Goal: Task Accomplishment & Management: Complete application form

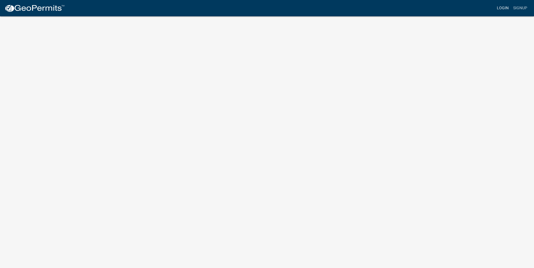
click at [502, 8] on link "Login" at bounding box center [502, 8] width 16 height 11
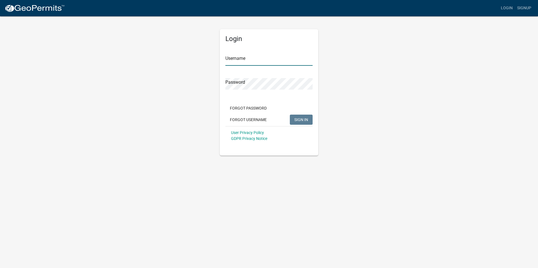
type input "areaplumbing"
click at [292, 117] on button "SIGN IN" at bounding box center [301, 120] width 23 height 10
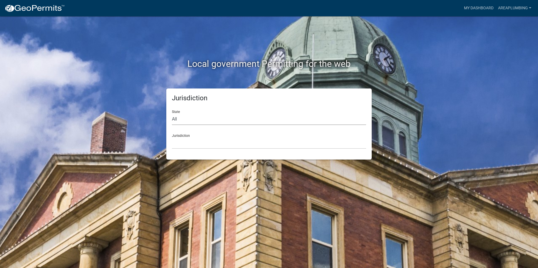
click at [198, 117] on select "All [US_STATE] [US_STATE] [US_STATE] [US_STATE] [US_STATE] [US_STATE] [US_STATE…" at bounding box center [269, 120] width 194 height 12
select select "[US_STATE]"
click at [172, 114] on select "All [US_STATE] [US_STATE] [US_STATE] [US_STATE] [US_STATE] [US_STATE] [US_STATE…" at bounding box center [269, 120] width 194 height 12
click at [191, 139] on select "City of [GEOGRAPHIC_DATA], [US_STATE] City of [GEOGRAPHIC_DATA], [US_STATE] Cit…" at bounding box center [269, 144] width 194 height 12
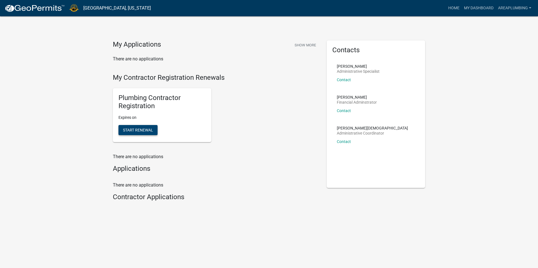
click at [140, 129] on span "Start Renewal" at bounding box center [138, 130] width 30 height 5
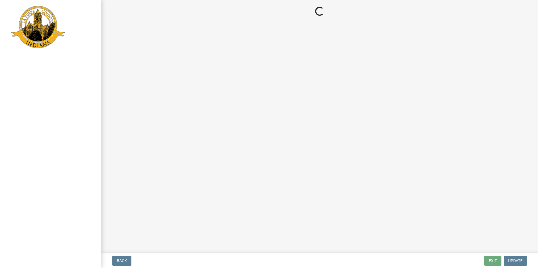
select select "IN"
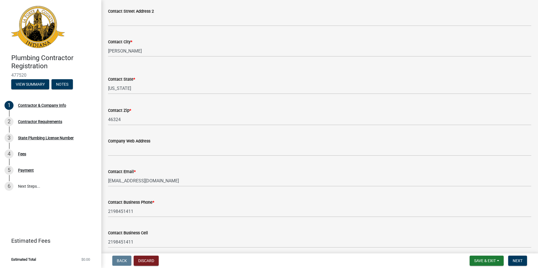
scroll to position [239, 0]
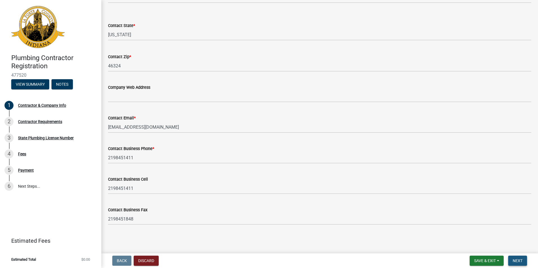
click at [514, 260] on span "Next" at bounding box center [518, 261] width 10 height 5
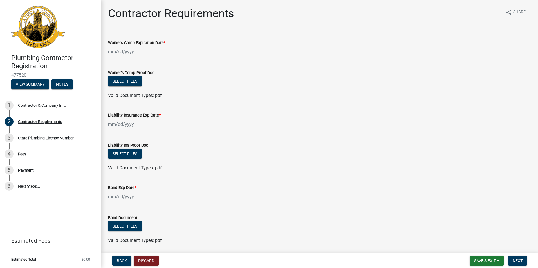
click at [112, 49] on div at bounding box center [133, 52] width 51 height 12
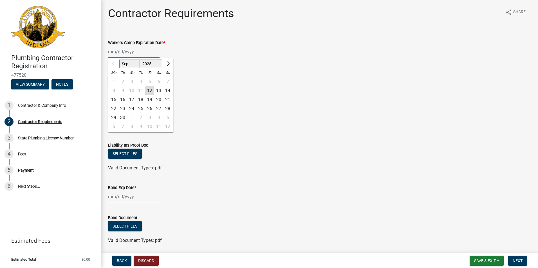
click at [115, 52] on input "Workers Comp Expiration Date *" at bounding box center [133, 52] width 51 height 12
type input "09122026"
click at [213, 56] on div "09122026 Sep Oct Nov [DATE] 2026 2027 2028 2029 2030 2031 2032 2033 2034 2035 2…" at bounding box center [319, 52] width 423 height 12
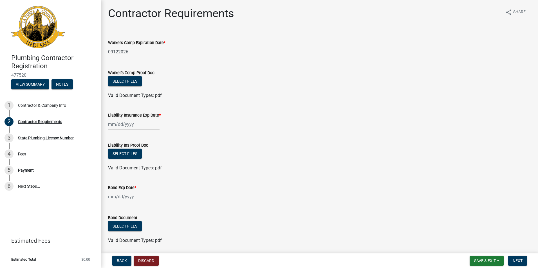
click at [113, 53] on div "09122026" at bounding box center [133, 52] width 51 height 12
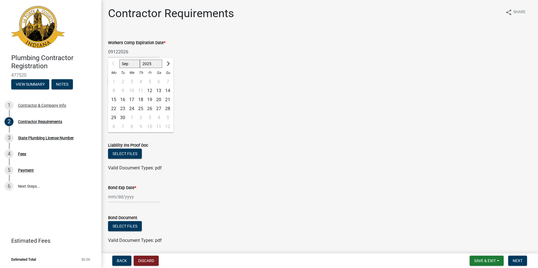
click at [200, 105] on div "Liability Insurance Exp Date *" at bounding box center [319, 117] width 423 height 26
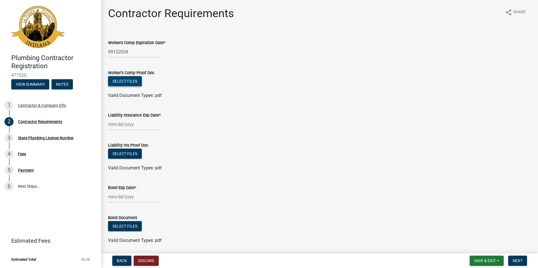
click at [125, 84] on button "Select files" at bounding box center [125, 81] width 34 height 10
click at [125, 80] on button "Select files" at bounding box center [125, 81] width 34 height 10
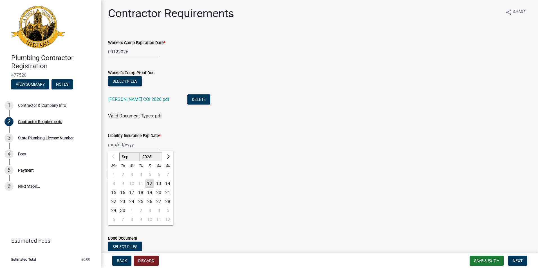
click at [116, 147] on div "Sep Oct Nov [DATE] 2026 2027 2028 2029 2030 2031 2032 2033 2034 2035 2036 2037 …" at bounding box center [133, 145] width 51 height 12
click at [111, 145] on input "Liability Insurance Exp Date *" at bounding box center [133, 145] width 51 height 12
type input "09122026"
click at [201, 161] on form "Liability Ins Proof Doc Select files Valid Document Types: pdf" at bounding box center [319, 174] width 423 height 36
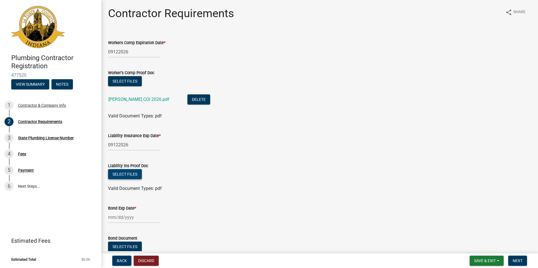
click at [113, 175] on button "Select files" at bounding box center [125, 174] width 34 height 10
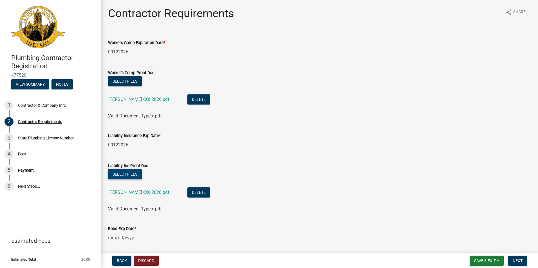
scroll to position [61, 0]
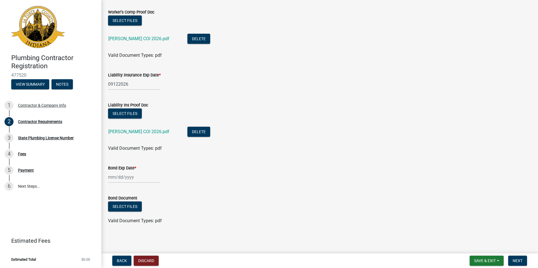
click at [112, 175] on div at bounding box center [133, 178] width 51 height 12
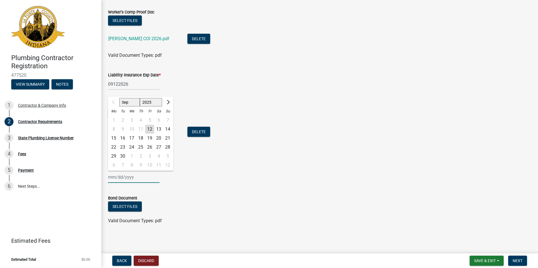
click at [109, 177] on input "Bond Exp Date *" at bounding box center [133, 178] width 51 height 12
type input "02232026"
click at [201, 205] on div "Select files" at bounding box center [319, 208] width 423 height 12
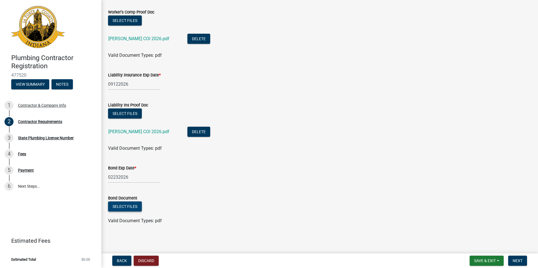
click at [123, 208] on button "Select files" at bounding box center [125, 207] width 34 height 10
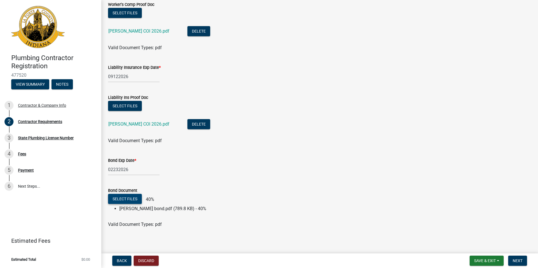
scroll to position [72, 0]
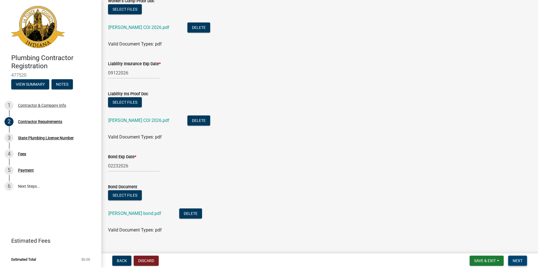
click at [516, 261] on span "Next" at bounding box center [518, 261] width 10 height 5
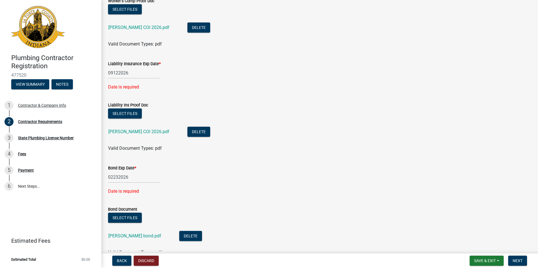
click at [116, 64] on label "Liability Insurance Exp Date *" at bounding box center [134, 64] width 53 height 4
click at [116, 67] on input "09122026" at bounding box center [133, 73] width 51 height 12
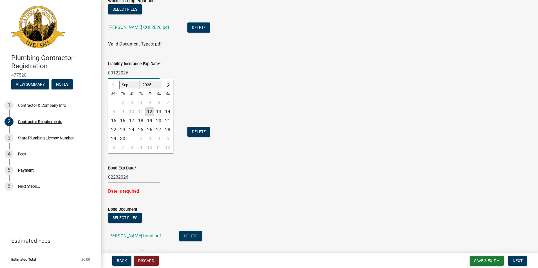
click at [113, 73] on input "09122026" at bounding box center [133, 73] width 51 height 12
click at [120, 72] on input "09/122026" at bounding box center [133, 73] width 51 height 12
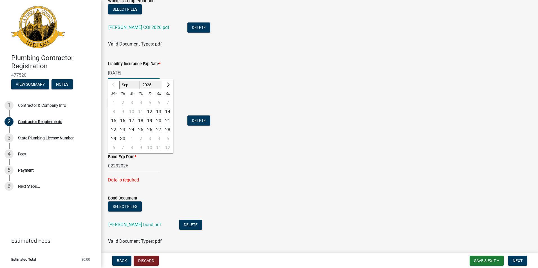
type input "[DATE]"
click at [292, 83] on wm-data-entity-input "Liability Insurance Exp Date * [DATE] Sep Oct Nov [DATE] 2026 2027 2028 2029 20…" at bounding box center [319, 68] width 423 height 31
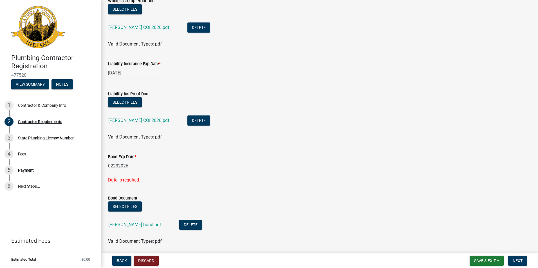
click at [113, 167] on div "02232026" at bounding box center [133, 166] width 51 height 12
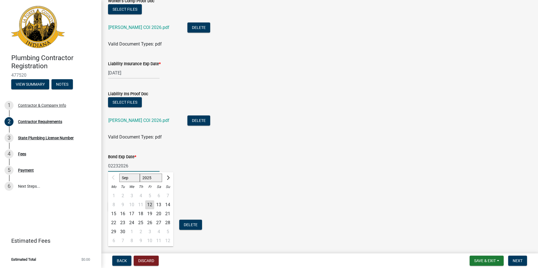
click at [113, 167] on input "02232026" at bounding box center [133, 166] width 51 height 12
click at [120, 166] on input "02/232026" at bounding box center [133, 166] width 51 height 12
type input "[DATE]"
click at [271, 175] on wm-data-entity-input "Bond Exp Date * [DATE] Sep Oct Nov [DATE] 2026 2027 2028 2029 2030 2031 2032 20…" at bounding box center [319, 161] width 423 height 31
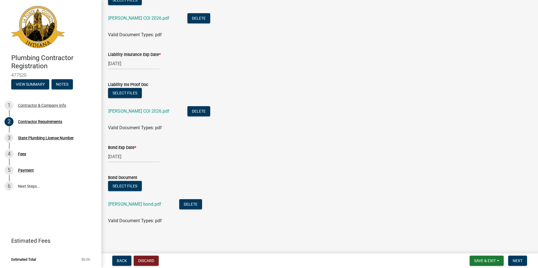
scroll to position [8, 0]
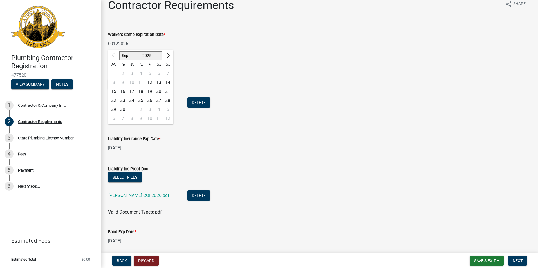
click at [113, 44] on div "09122026 Sep Oct Nov [DATE] 2026 2027 2028 2029 2030 2031 2032 2033 2034 2035 2…" at bounding box center [133, 44] width 51 height 12
click at [112, 44] on input "09122026" at bounding box center [133, 44] width 51 height 12
click at [119, 44] on input "09/122026" at bounding box center [133, 44] width 51 height 12
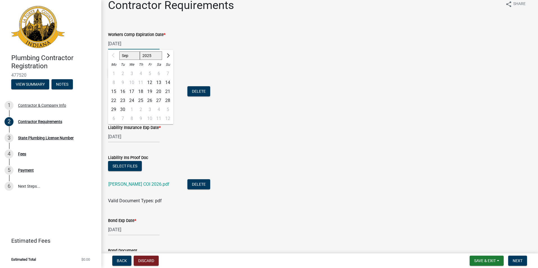
type input "[DATE]"
click at [202, 102] on li "[PERSON_NAME] COI 2026.pdf Delete" at bounding box center [319, 92] width 423 height 21
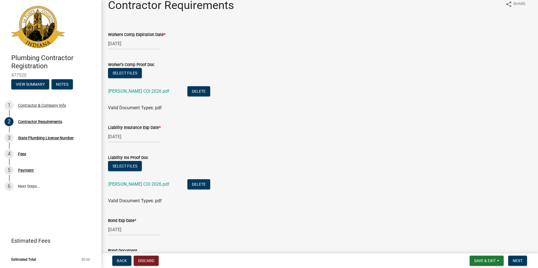
scroll to position [81, 0]
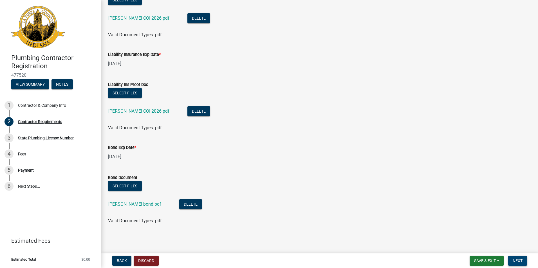
click at [518, 265] on button "Next" at bounding box center [517, 261] width 19 height 10
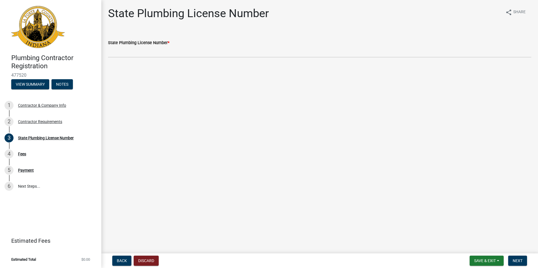
click at [189, 87] on main "State Plumbing License Number share Share State Plumbing License Number *" at bounding box center [319, 126] width 437 height 252
click at [180, 38] on div "State Plumbing License Number *" at bounding box center [319, 45] width 423 height 26
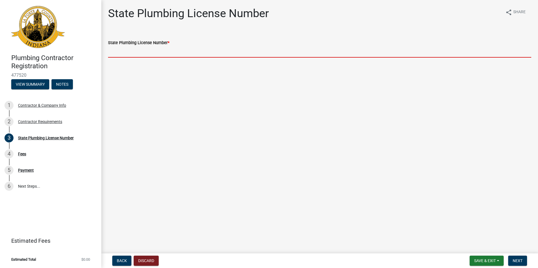
click at [159, 54] on input "State Plumbing License Number *" at bounding box center [319, 52] width 423 height 12
click at [122, 49] on input "State Plumbing License Number *" at bounding box center [319, 52] width 423 height 12
click at [126, 50] on input "State Plumbing License Number *" at bounding box center [319, 52] width 423 height 12
type input "IN"
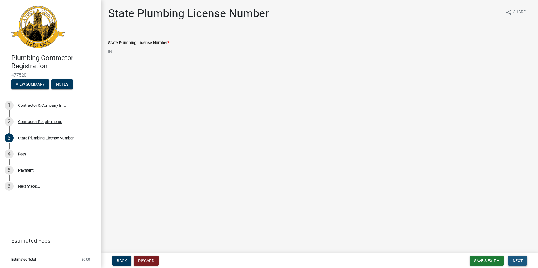
click at [520, 261] on span "Next" at bounding box center [518, 261] width 10 height 5
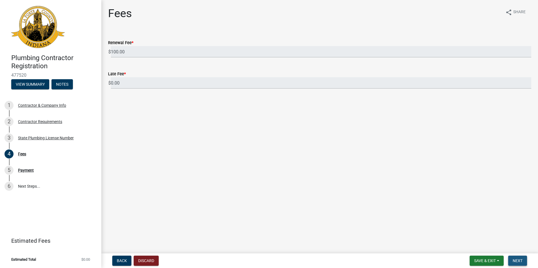
click at [516, 262] on span "Next" at bounding box center [518, 261] width 10 height 5
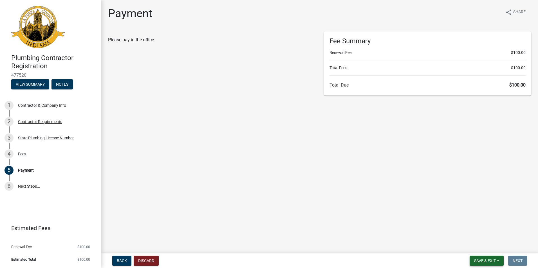
click at [483, 261] on span "Save & Exit" at bounding box center [485, 261] width 22 height 5
click at [476, 248] on button "Save & Exit" at bounding box center [481, 247] width 45 height 14
